Goal: Task Accomplishment & Management: Complete application form

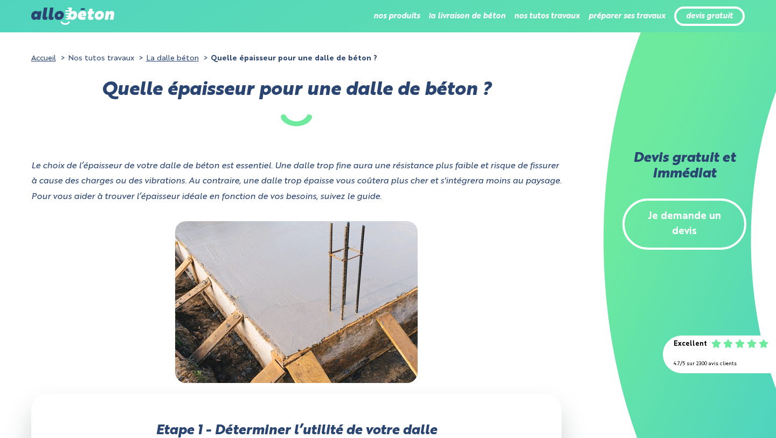
click at [78, 247] on div at bounding box center [296, 302] width 531 height 162
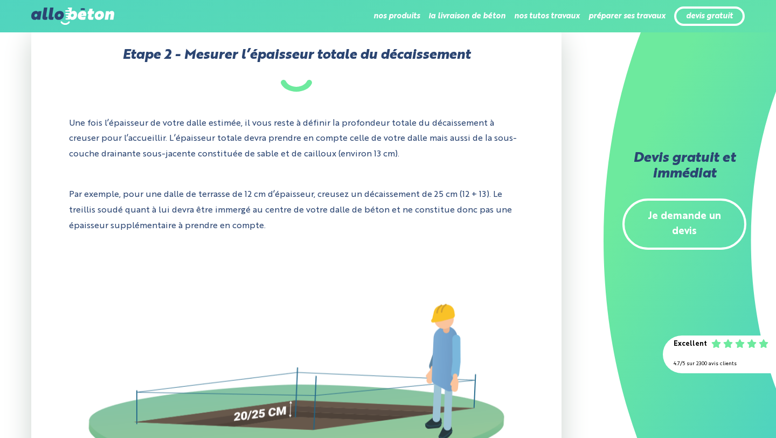
scroll to position [1471, 0]
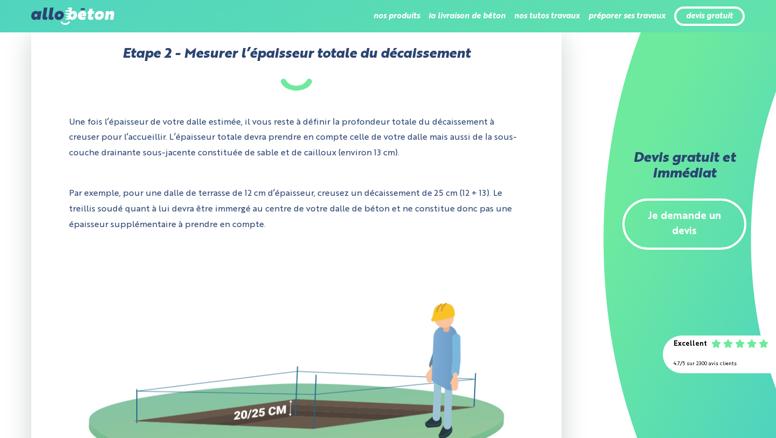
drag, startPoint x: 115, startPoint y: 173, endPoint x: 99, endPoint y: 176, distance: 15.8
click at [99, 176] on div "Etape 2 - Mesurer l’épaisseur totale du décaissement Une fois l’épaisseur de vo…" at bounding box center [296, 302] width 531 height 571
click at [235, 176] on div "Etape 2 - Mesurer l’épaisseur totale du décaissement Une fois l’épaisseur de vo…" at bounding box center [296, 302] width 531 height 571
drag, startPoint x: 268, startPoint y: 170, endPoint x: 218, endPoint y: 165, distance: 50.4
click at [218, 165] on div "Etape 2 - Mesurer l’épaisseur totale du décaissement Une fois l’épaisseur de vo…" at bounding box center [296, 302] width 531 height 571
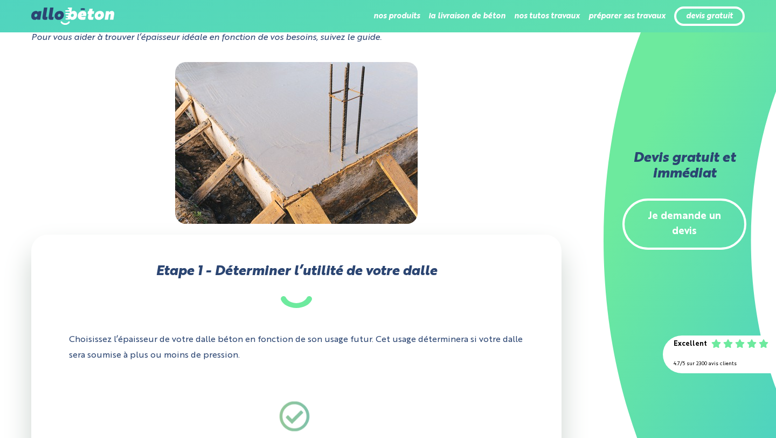
scroll to position [0, 0]
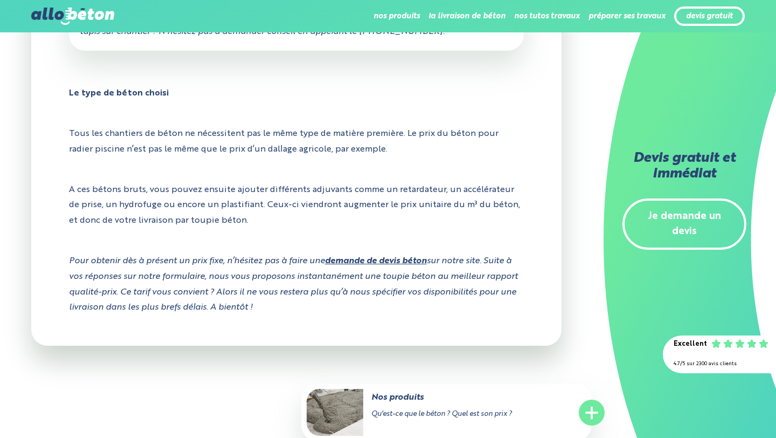
scroll to position [1712, 0]
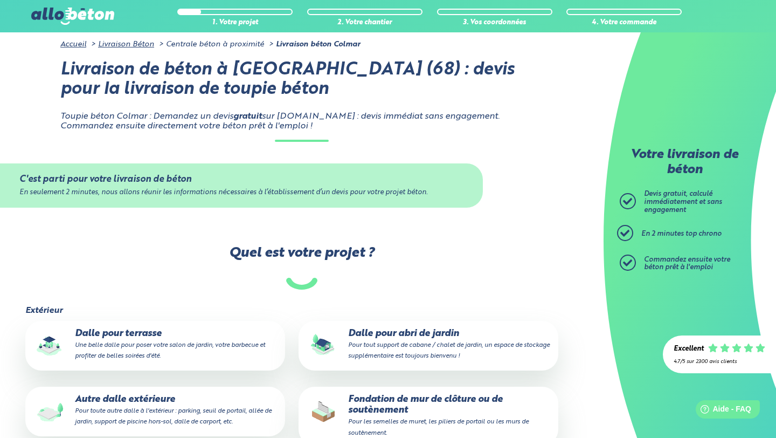
click at [55, 8] on img at bounding box center [72, 16] width 83 height 17
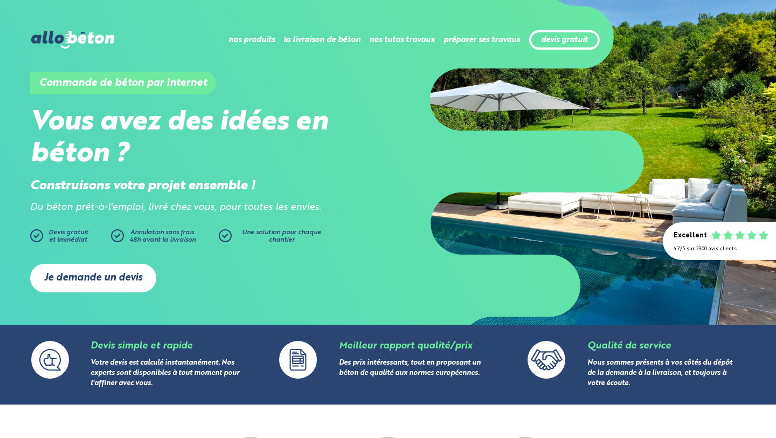
click at [100, 280] on link "Je demande un devis" at bounding box center [93, 277] width 126 height 29
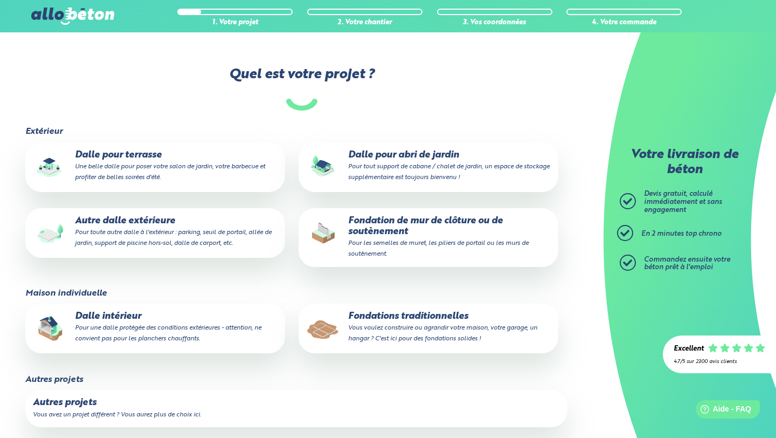
scroll to position [74, 0]
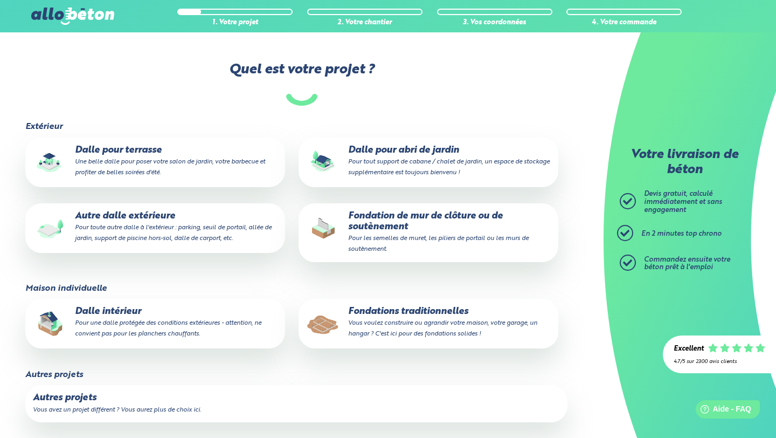
click at [143, 227] on small "Pour toute autre dalle à l'extérieur : parking, seuil de portail, allée de jard…" at bounding box center [173, 232] width 197 height 17
click at [0, 0] on input "Autre dalle extérieure Pour toute autre dalle à l'extérieur : parking, seuil de…" at bounding box center [0, 0] width 0 height 0
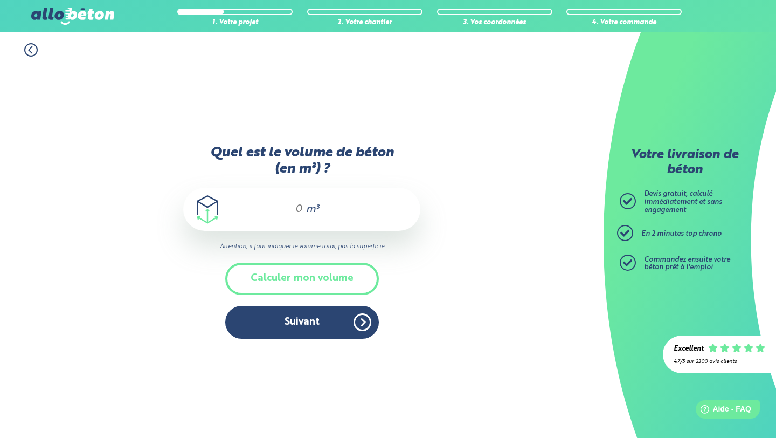
click at [296, 204] on input "Quel est le volume de béton (en m³) ?" at bounding box center [294, 209] width 18 height 13
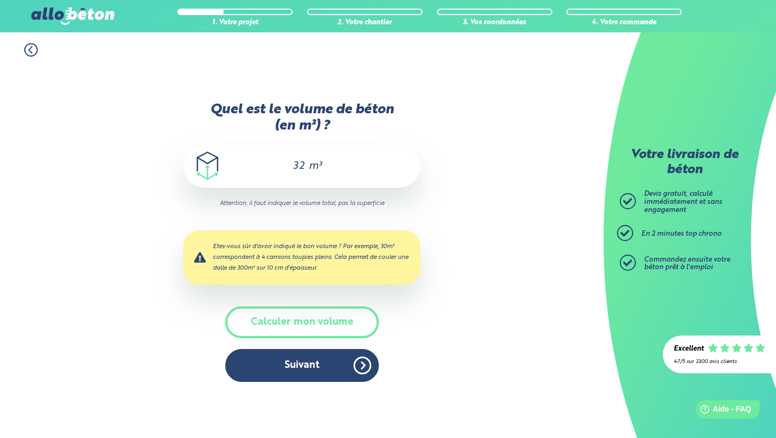
type input "3"
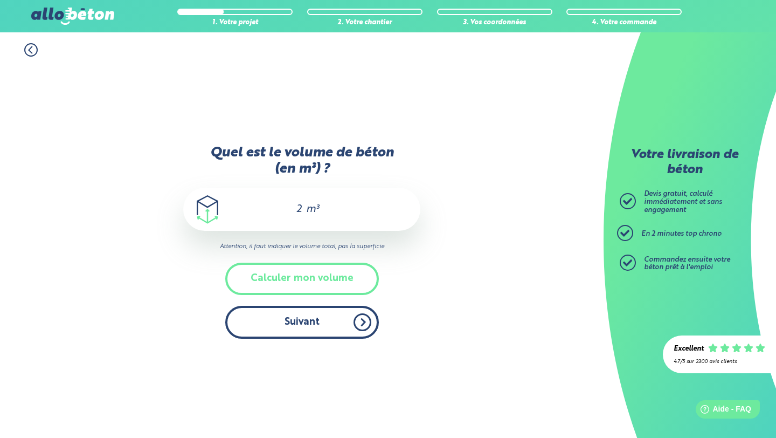
type input "2"
click at [311, 320] on button "Suivant" at bounding box center [302, 322] width 154 height 33
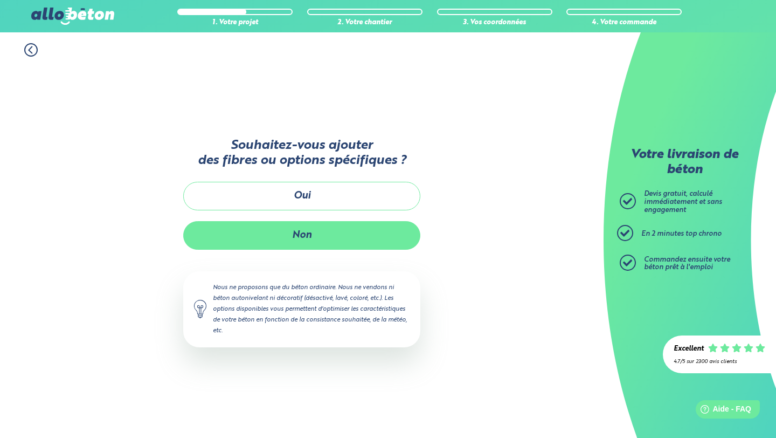
click at [314, 239] on button "Non" at bounding box center [301, 235] width 237 height 29
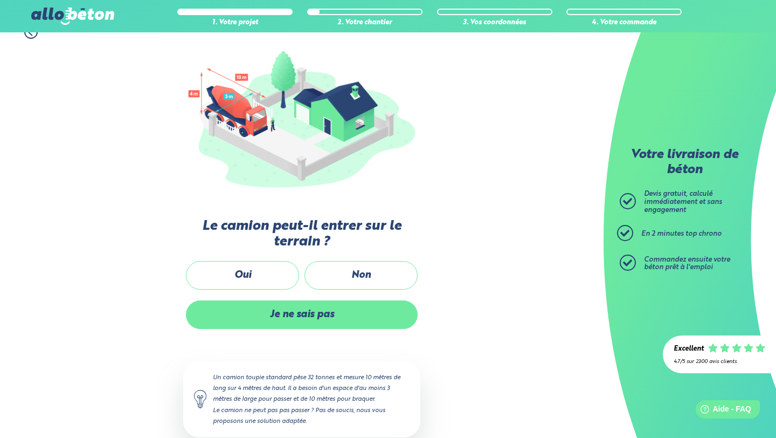
scroll to position [121, 0]
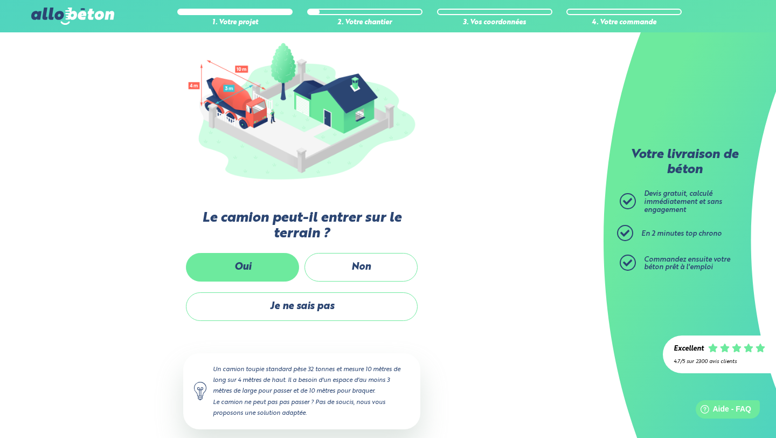
click at [252, 268] on label "Oui" at bounding box center [242, 267] width 113 height 29
click at [0, 0] on input "Oui" at bounding box center [0, 0] width 0 height 0
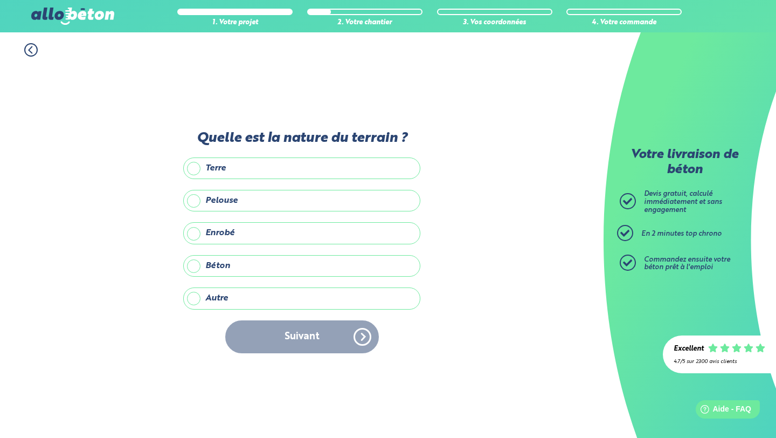
click at [193, 166] on label "Terre" at bounding box center [301, 168] width 237 height 22
click at [0, 0] on input "Terre" at bounding box center [0, 0] width 0 height 0
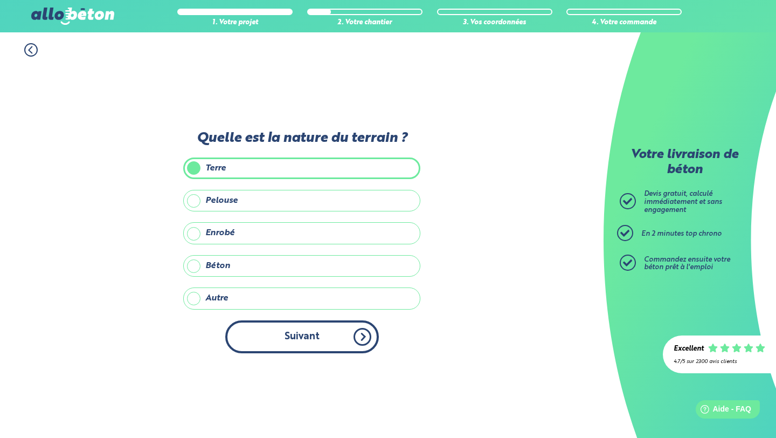
click at [305, 336] on button "Suivant" at bounding box center [302, 336] width 154 height 33
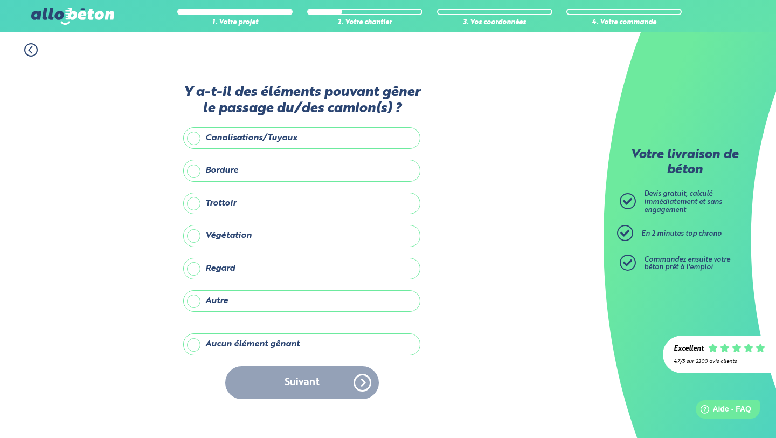
click at [199, 343] on label "Aucun élément gênant" at bounding box center [301, 344] width 237 height 22
click at [0, 0] on input "Aucun élément gênant" at bounding box center [0, 0] width 0 height 0
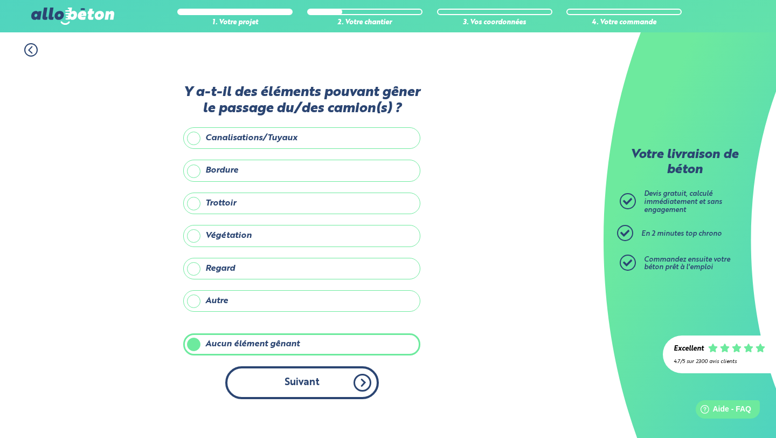
click at [304, 393] on button "Suivant" at bounding box center [302, 382] width 154 height 33
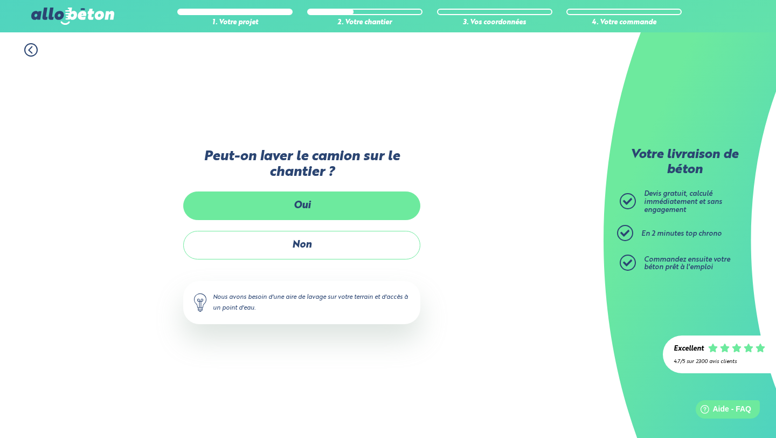
click at [310, 203] on label "Oui" at bounding box center [301, 205] width 237 height 29
click at [0, 0] on input "Oui" at bounding box center [0, 0] width 0 height 0
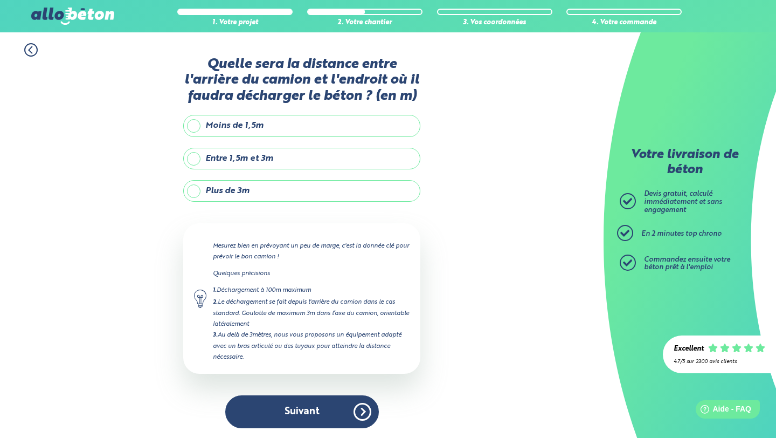
click at [307, 157] on label "Entre 1,5m et 3m" at bounding box center [301, 159] width 237 height 22
click at [0, 0] on input "Entre 1,5m et 3m" at bounding box center [0, 0] width 0 height 0
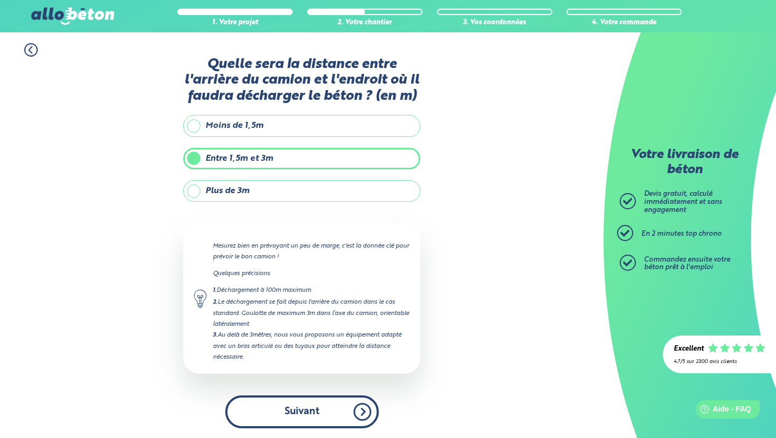
click at [315, 411] on button "Suivant" at bounding box center [302, 411] width 154 height 33
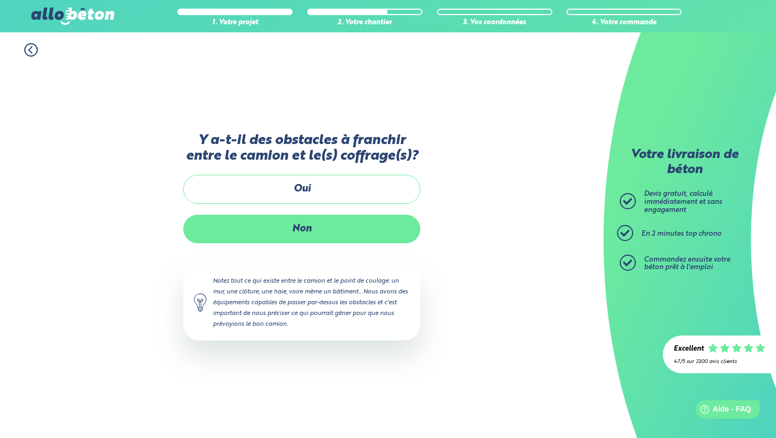
click at [319, 227] on label "Non" at bounding box center [301, 228] width 237 height 29
click at [0, 0] on input "Non" at bounding box center [0, 0] width 0 height 0
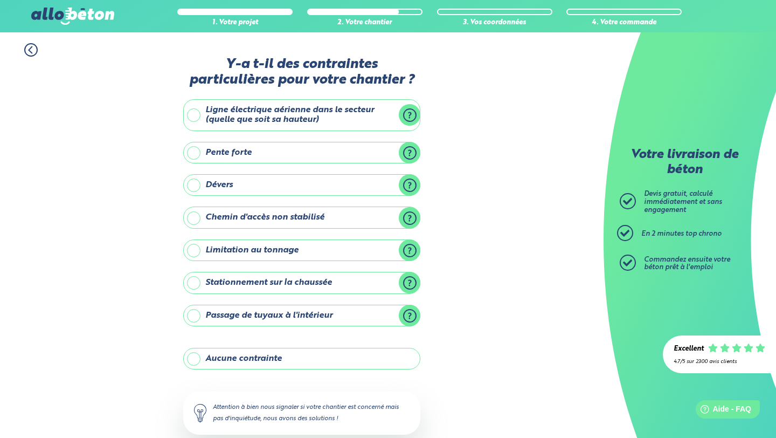
click at [272, 357] on label "Aucune contrainte" at bounding box center [301, 359] width 237 height 22
click at [0, 0] on input "Aucune contrainte" at bounding box center [0, 0] width 0 height 0
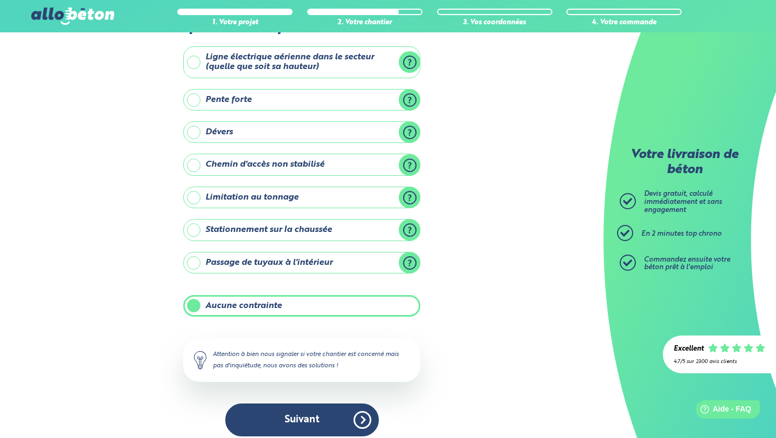
scroll to position [62, 0]
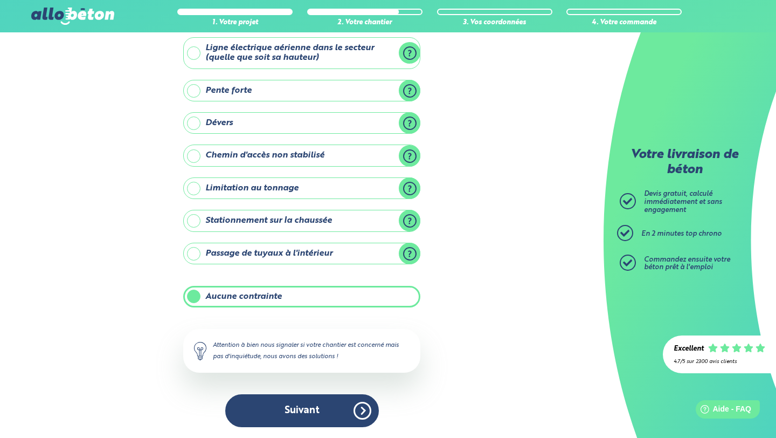
click at [223, 154] on label "Chemin d'accès non stabilisé" at bounding box center [301, 155] width 237 height 22
click at [0, 0] on input "Chemin d'accès non stabilisé" at bounding box center [0, 0] width 0 height 0
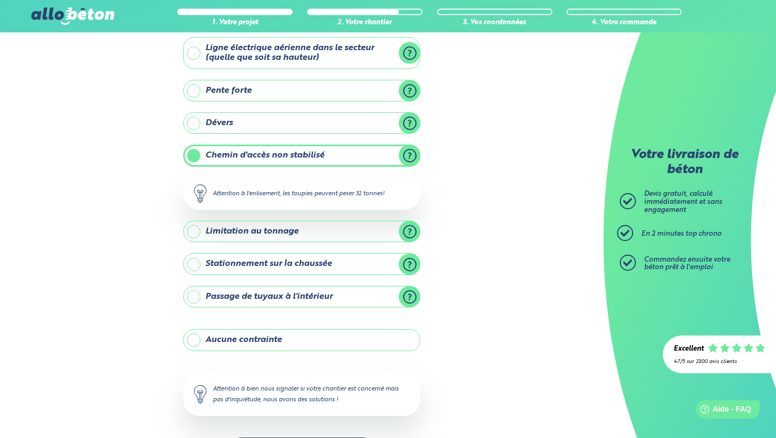
click at [263, 338] on label "Aucune contrainte" at bounding box center [301, 340] width 237 height 22
click at [0, 0] on input "Aucune contrainte" at bounding box center [0, 0] width 0 height 0
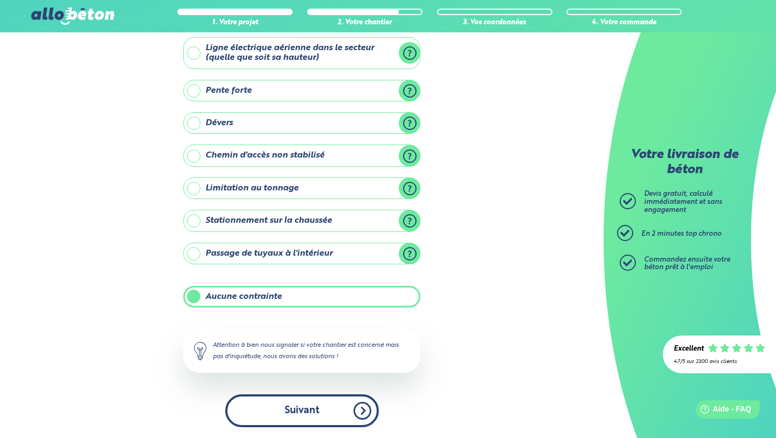
click at [331, 412] on button "Suivant" at bounding box center [302, 410] width 154 height 33
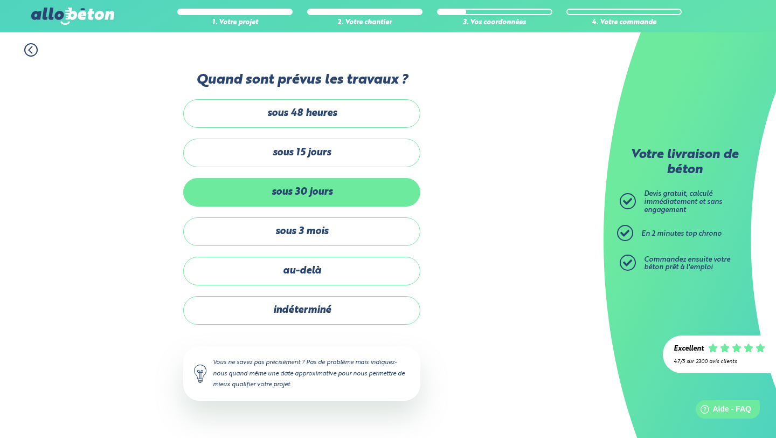
click at [332, 197] on label "sous 30 jours" at bounding box center [301, 192] width 237 height 29
click at [0, 0] on input "sous 30 jours" at bounding box center [0, 0] width 0 height 0
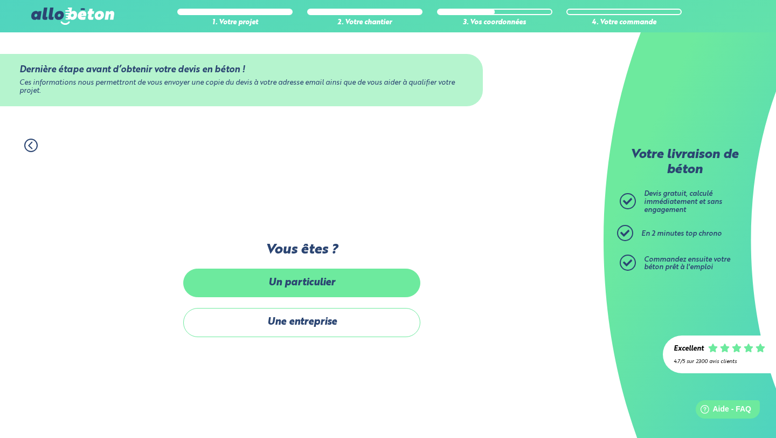
click at [316, 289] on label "Un particulier" at bounding box center [301, 282] width 237 height 29
click at [0, 0] on input "Un particulier" at bounding box center [0, 0] width 0 height 0
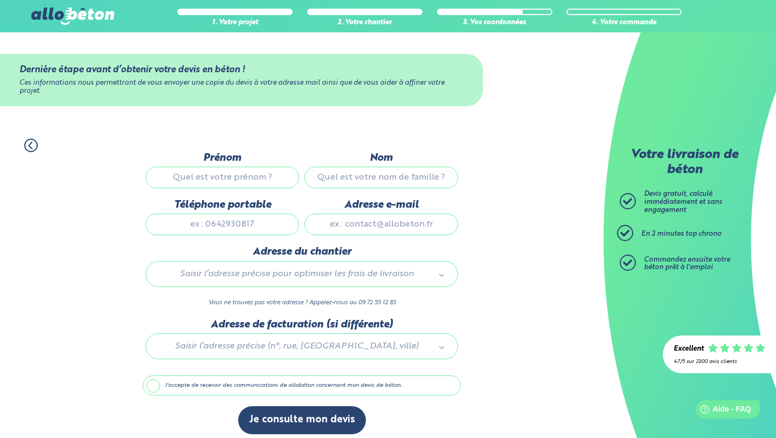
click at [254, 177] on input "Prénom" at bounding box center [222, 177] width 154 height 22
type input "Renzo"
type input "FRANCO"
type input "0669362215"
type input "franco.renzo@outlook.com"
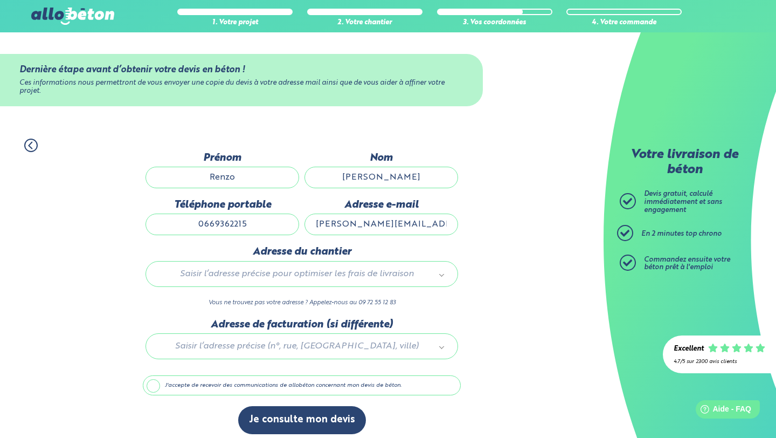
type input "14 rue des sources"
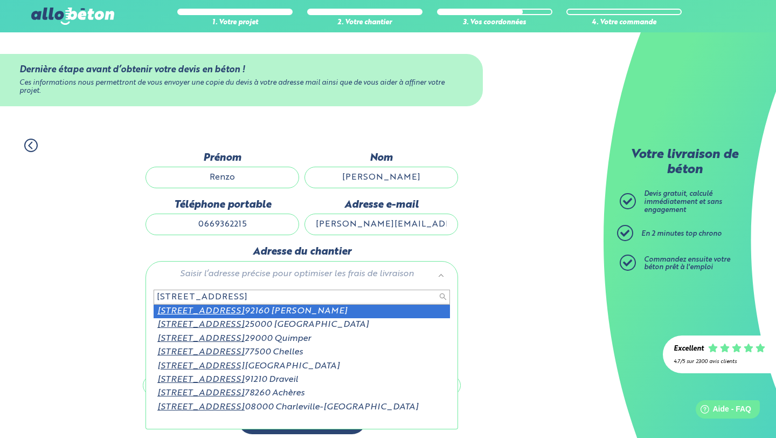
scroll to position [6, 0]
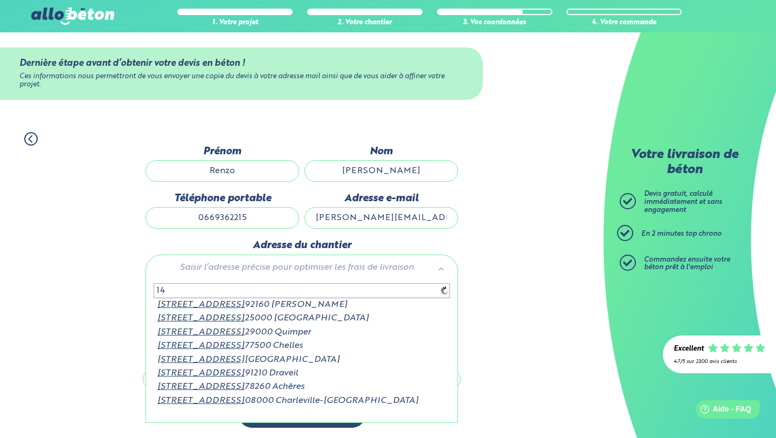
type input "1"
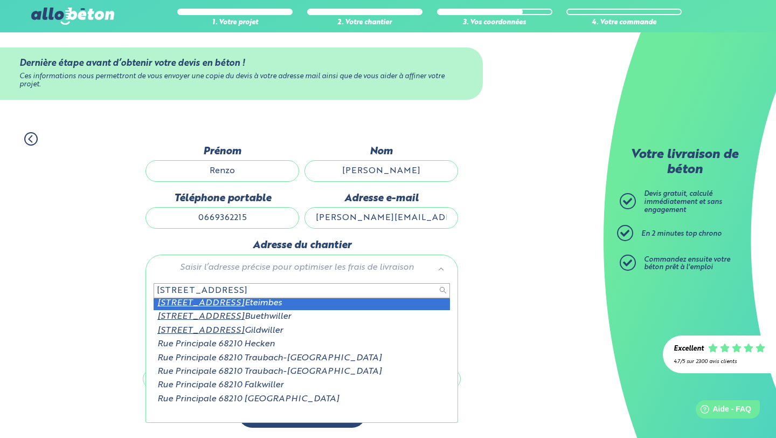
scroll to position [0, 0]
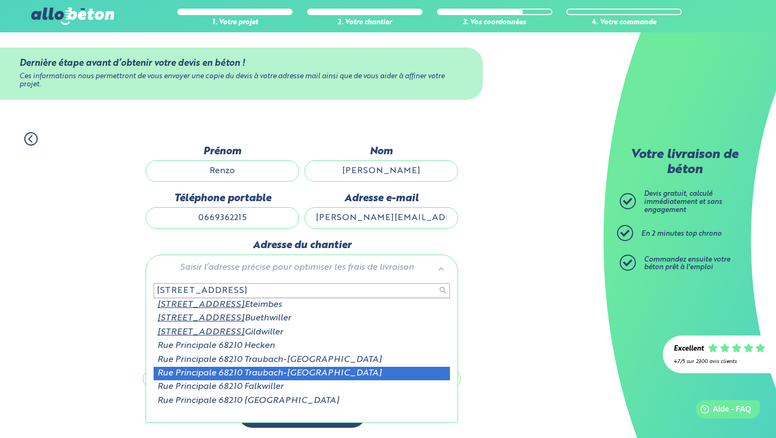
type input "67 rue principale 68210"
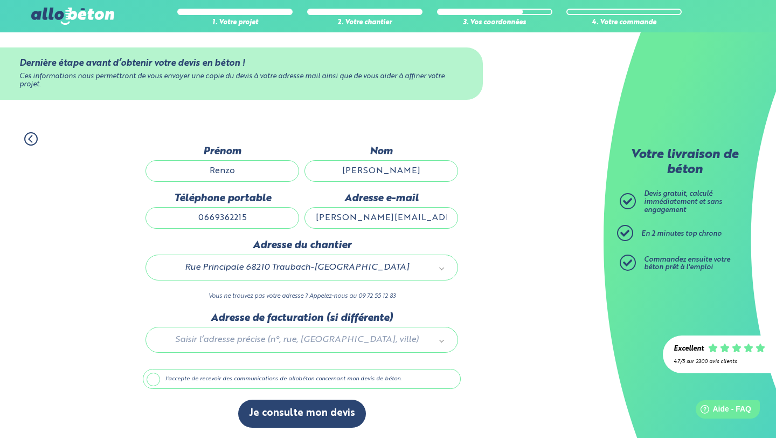
click at [247, 335] on div at bounding box center [302, 337] width 318 height 51
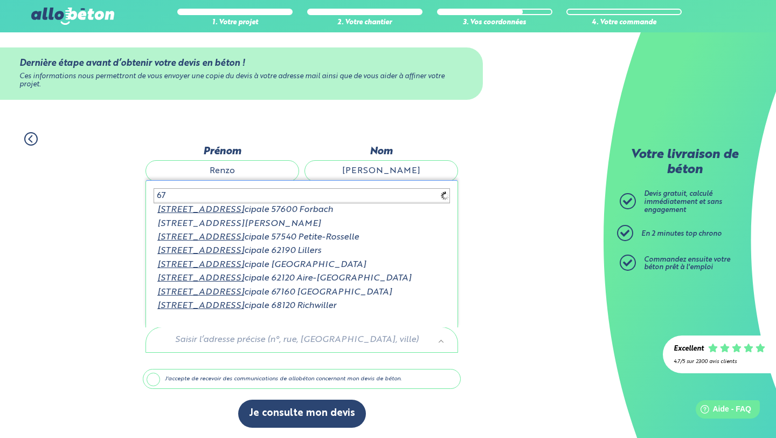
type input "6"
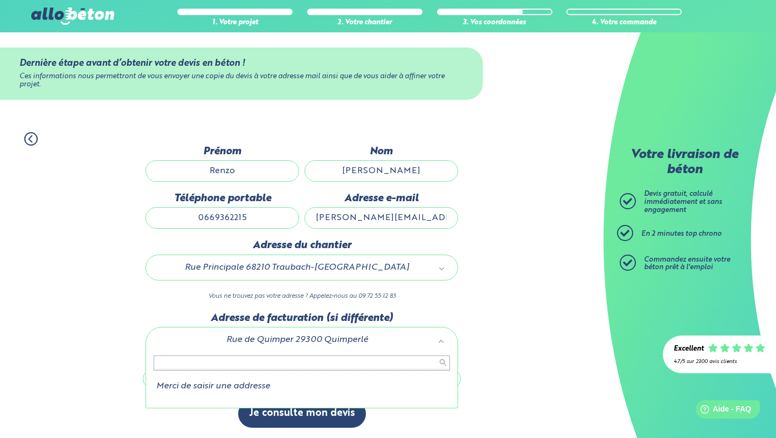
type input "6"
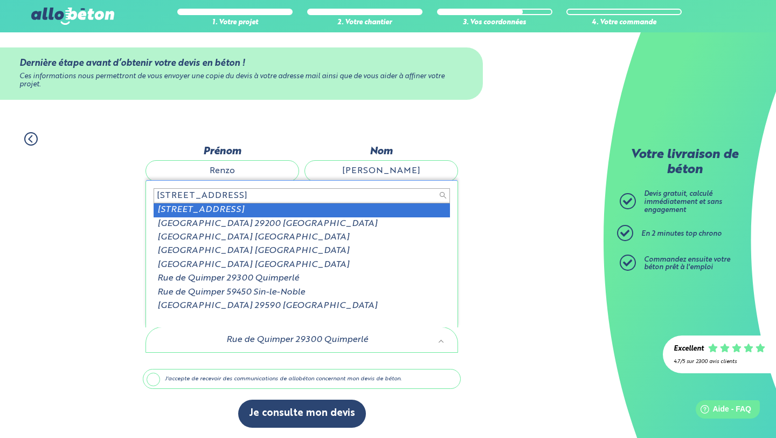
type input "17b rue de quimpr"
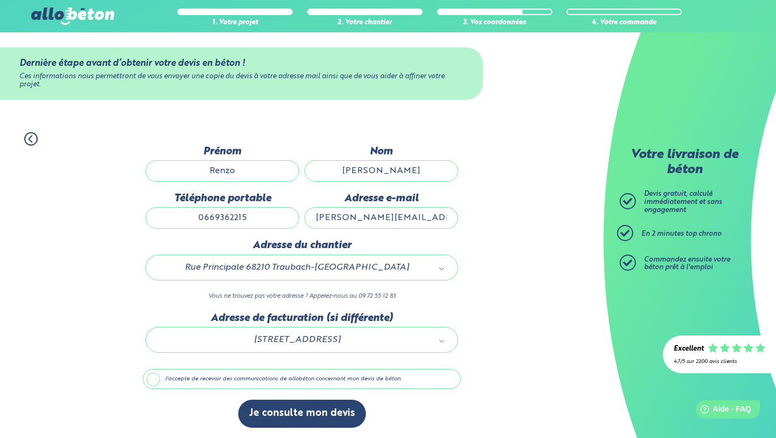
click at [155, 379] on label "J'accepte de recevoir des communications de allobéton concernant mon devis de b…" at bounding box center [302, 379] width 318 height 20
click at [0, 0] on input "J'accepte de recevoir des communications de allobéton concernant mon devis de b…" at bounding box center [0, 0] width 0 height 0
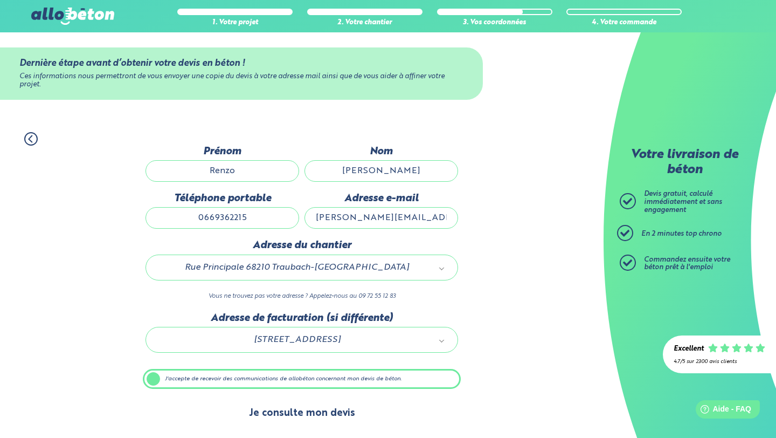
click at [309, 412] on button "Je consulte mon devis" at bounding box center [302, 412] width 128 height 27
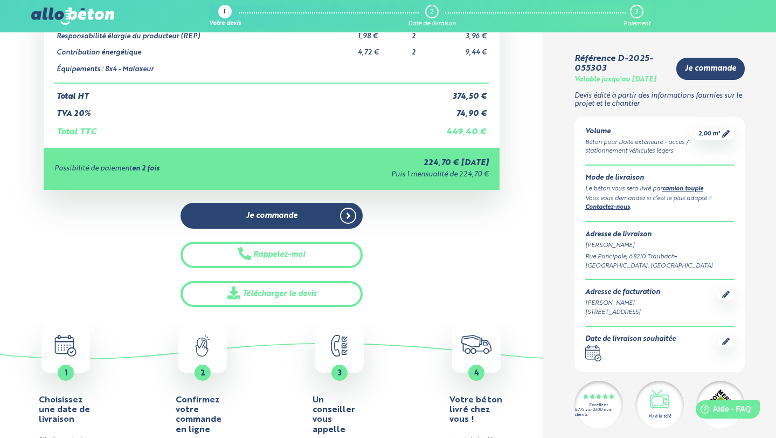
scroll to position [166, 0]
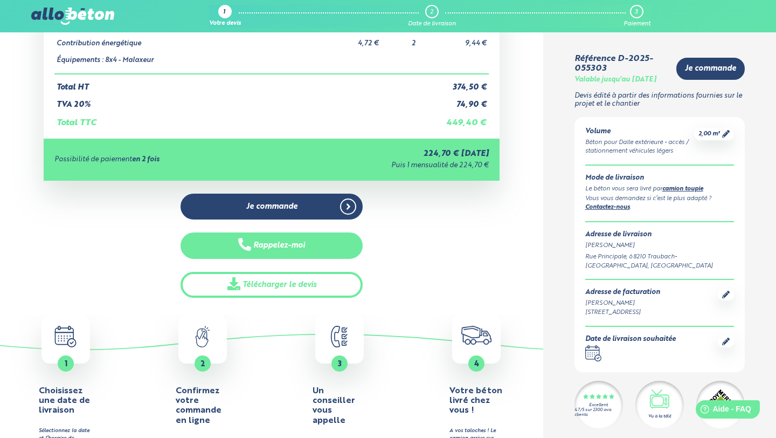
click at [267, 248] on button "Rappelez-moi" at bounding box center [271, 245] width 183 height 26
